Goal: Task Accomplishment & Management: Use online tool/utility

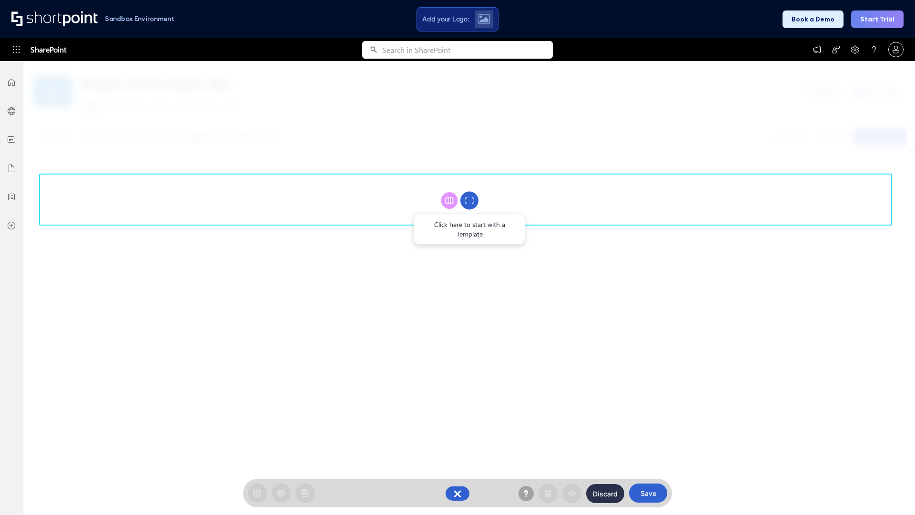
click at [470, 200] on circle at bounding box center [469, 201] width 18 height 18
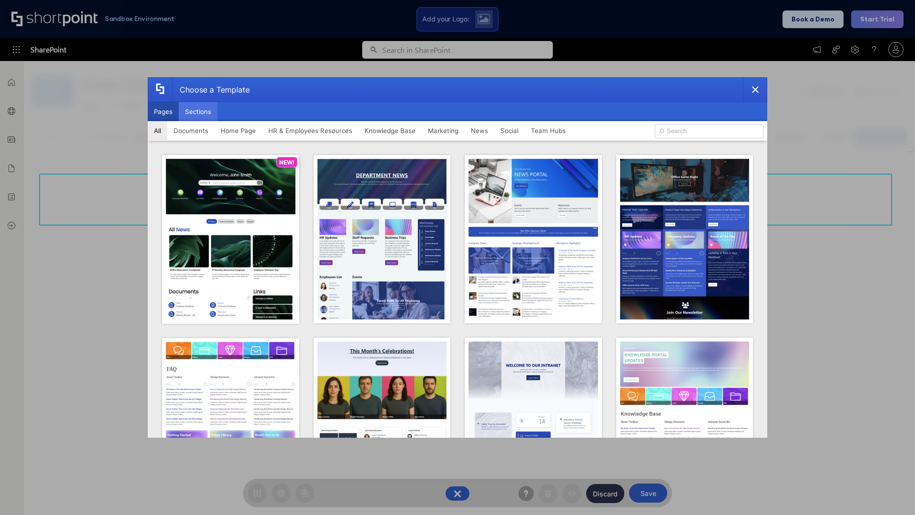
click at [198, 112] on button "Sections" at bounding box center [198, 111] width 39 height 19
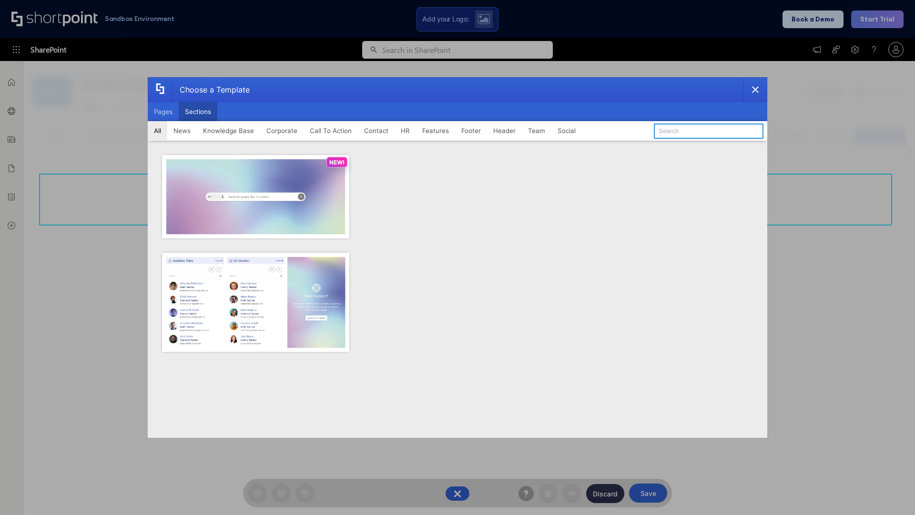
type input "Contact Cta"
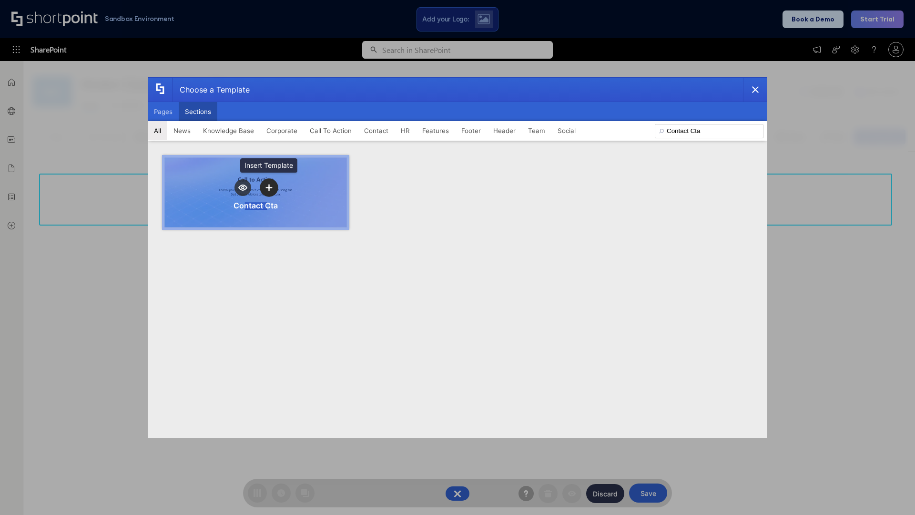
click at [269, 187] on icon "template selector" at bounding box center [269, 187] width 7 height 7
